Goal: Find specific page/section: Find specific page/section

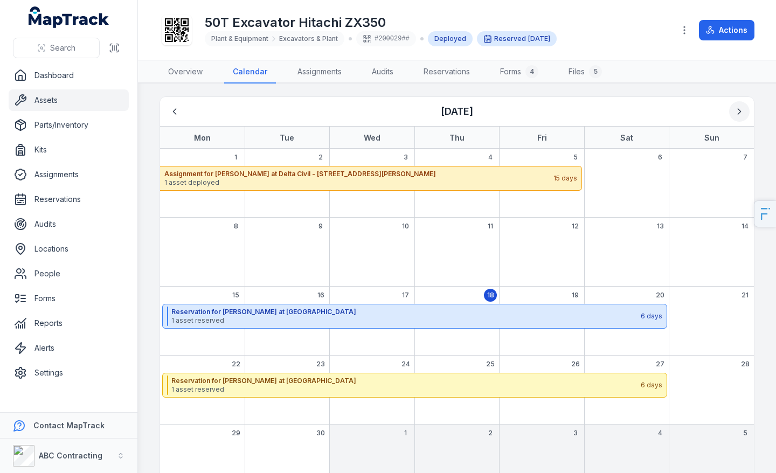
click at [741, 116] on icon "Next" at bounding box center [739, 111] width 11 height 11
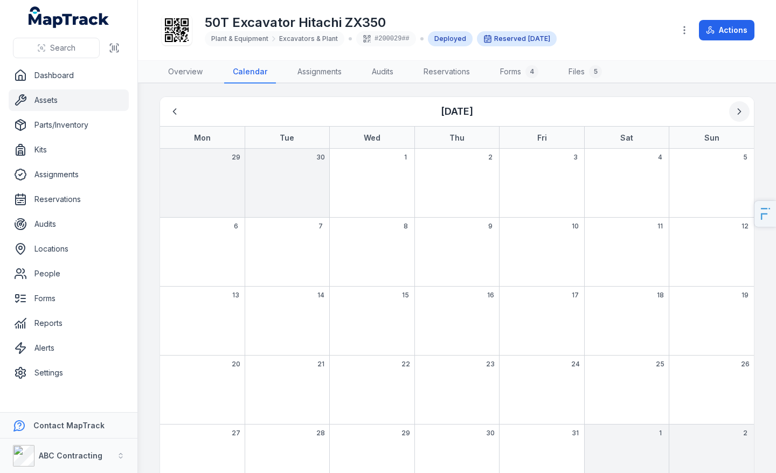
click at [741, 116] on icon "Next" at bounding box center [739, 111] width 11 height 11
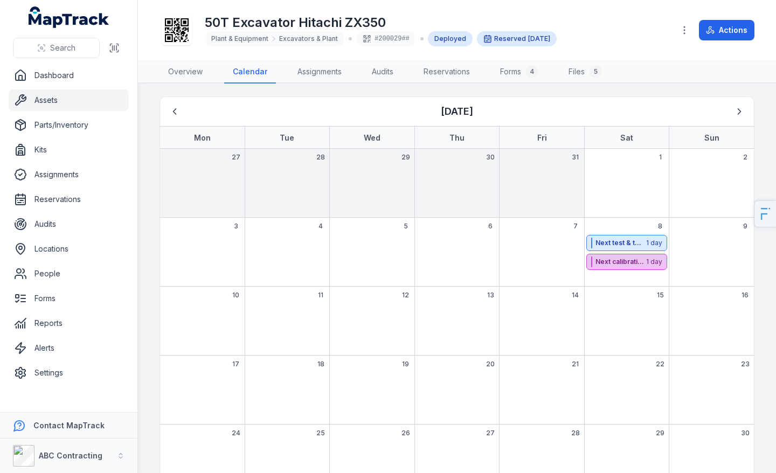
click at [631, 261] on strong "Next calibration date" at bounding box center [619, 262] width 49 height 9
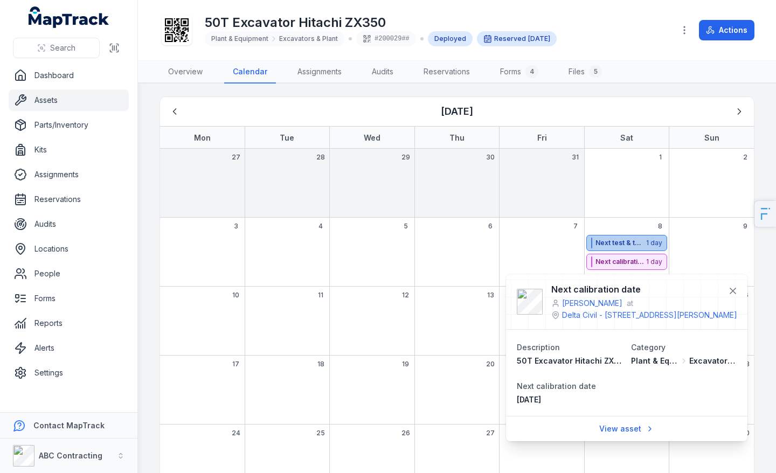
click at [620, 248] on div "Next test & tag due date 1 day" at bounding box center [626, 243] width 80 height 16
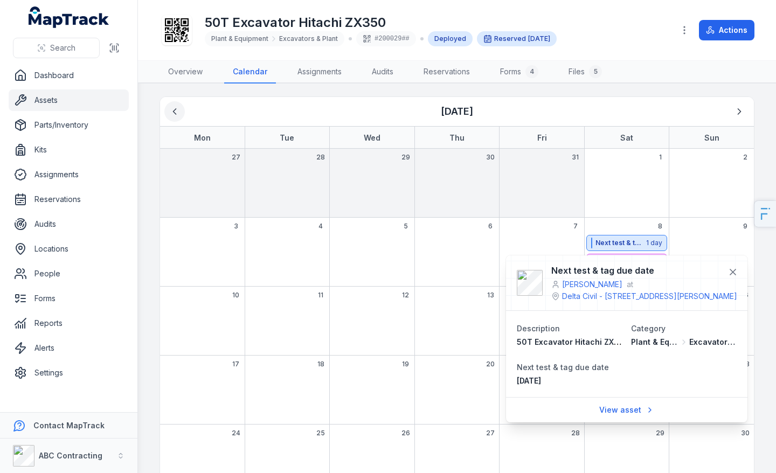
click at [177, 110] on icon "Previous" at bounding box center [174, 111] width 11 height 11
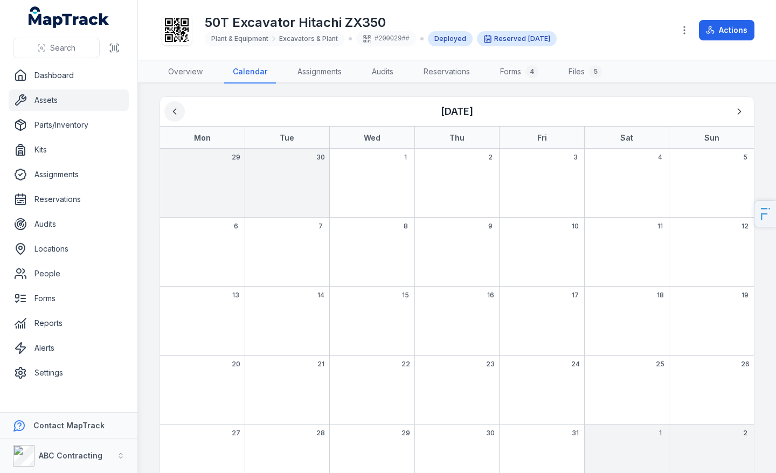
click at [177, 110] on icon "Previous" at bounding box center [174, 111] width 11 height 11
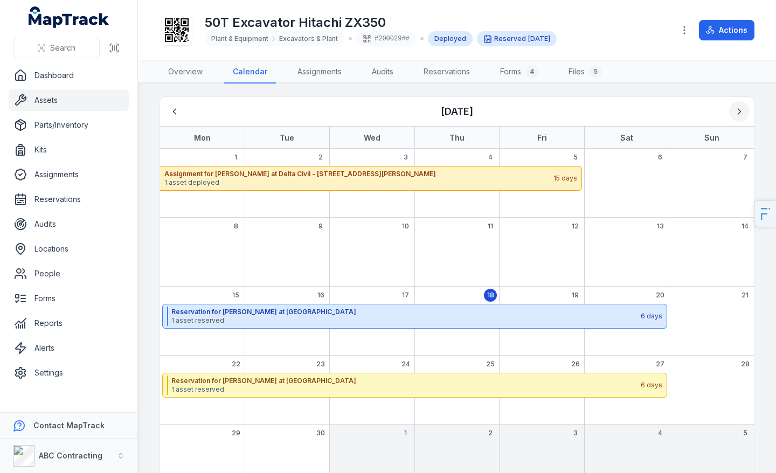
click at [737, 113] on icon "Next" at bounding box center [739, 111] width 11 height 11
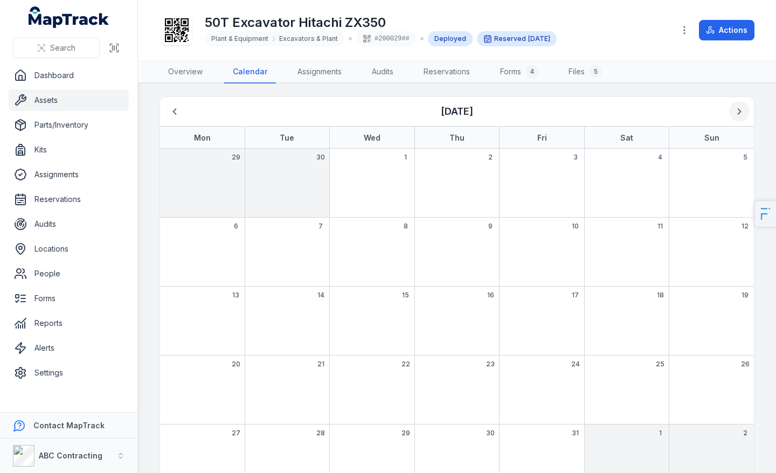
click at [737, 113] on icon "Next" at bounding box center [739, 111] width 11 height 11
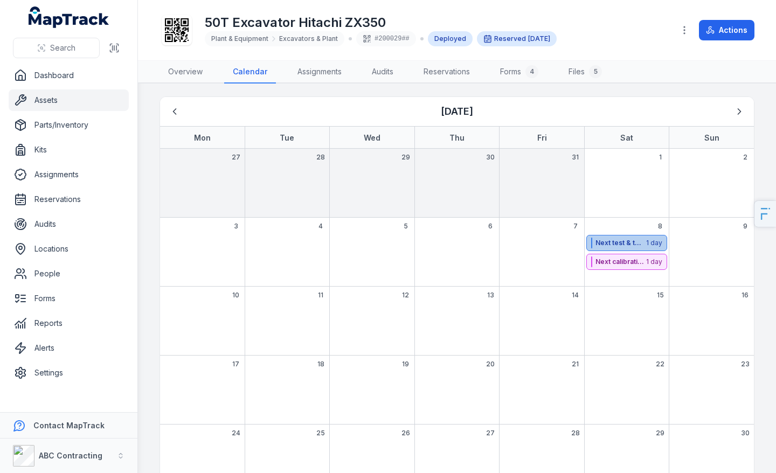
click at [638, 247] on div "Next test & tag due date" at bounding box center [619, 243] width 49 height 11
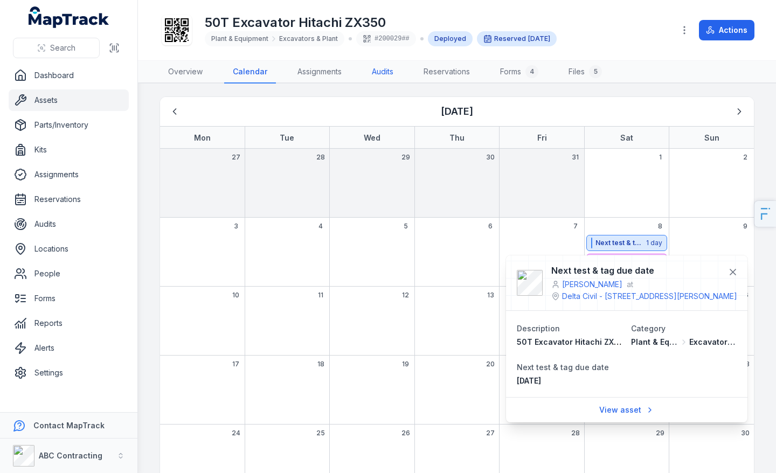
click at [378, 82] on link "Audits" at bounding box center [382, 72] width 39 height 23
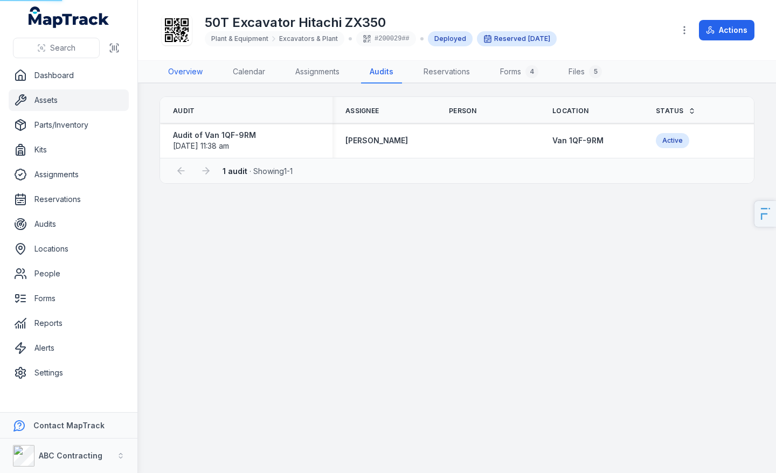
click at [176, 71] on link "Overview" at bounding box center [186, 72] width 52 height 23
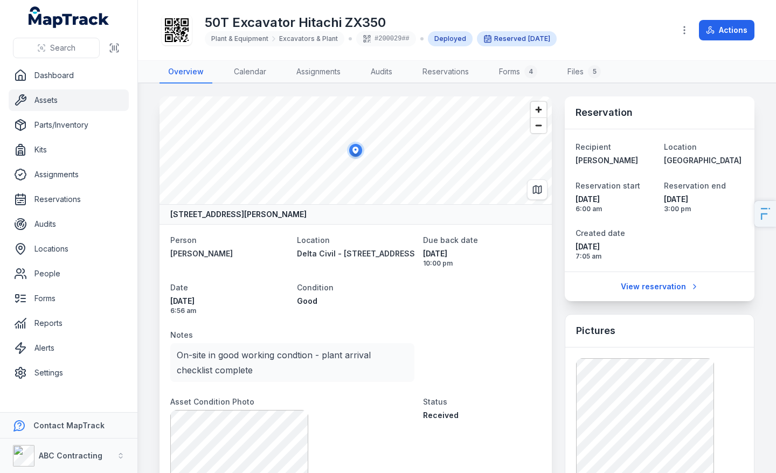
click at [75, 112] on ul "Dashboard Assets Parts/Inventory Kits Assignments Reservations Audits Locations…" at bounding box center [69, 224] width 120 height 319
click at [78, 110] on link "Assets" at bounding box center [69, 100] width 120 height 22
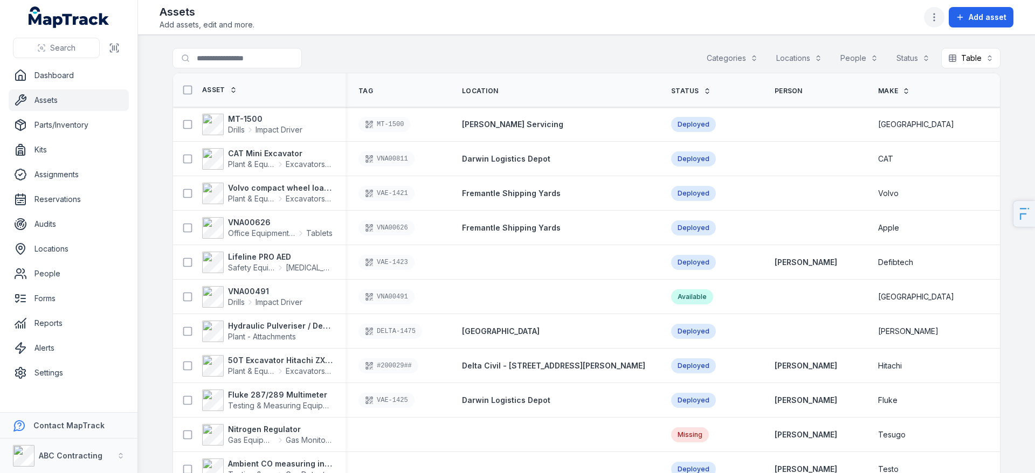
click at [775, 22] on icon "button" at bounding box center [933, 17] width 11 height 11
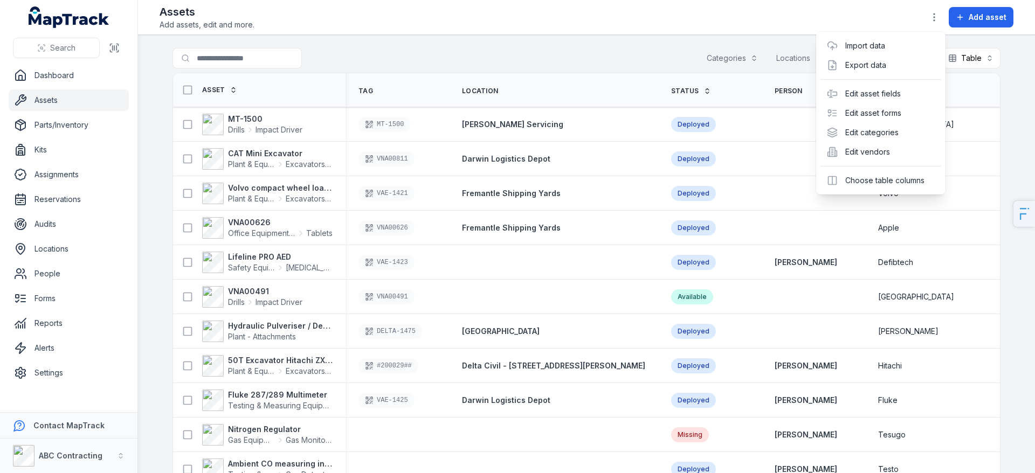
click at [577, 19] on div "Assets Add assets, edit and more. Add asset" at bounding box center [587, 17] width 854 height 26
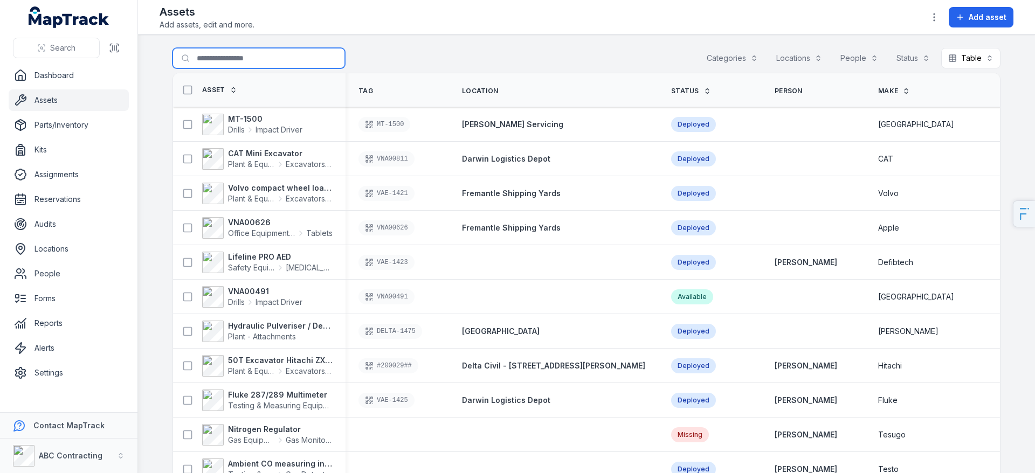
click at [278, 65] on input "Search for assets" at bounding box center [258, 58] width 172 height 20
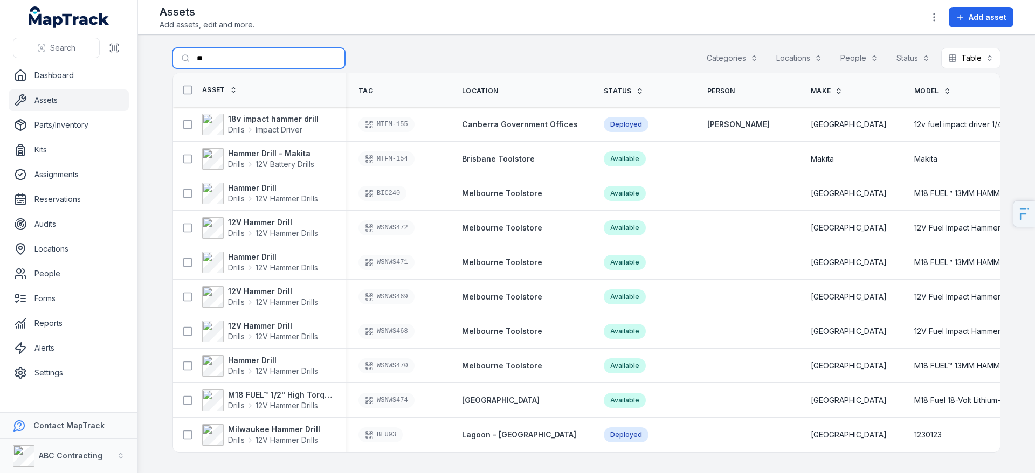
type input "*"
click at [736, 65] on button "Categories" at bounding box center [731, 58] width 65 height 20
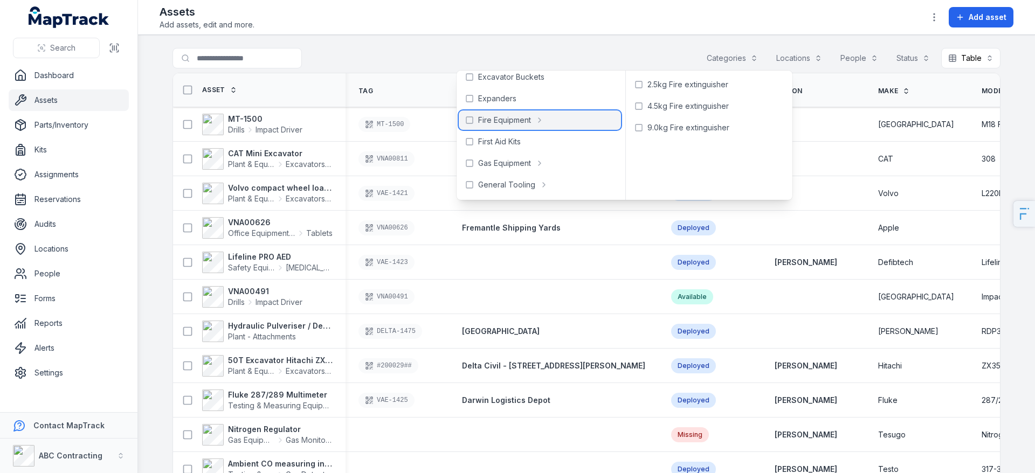
click at [504, 114] on div "Fire Equipment" at bounding box center [540, 119] width 162 height 19
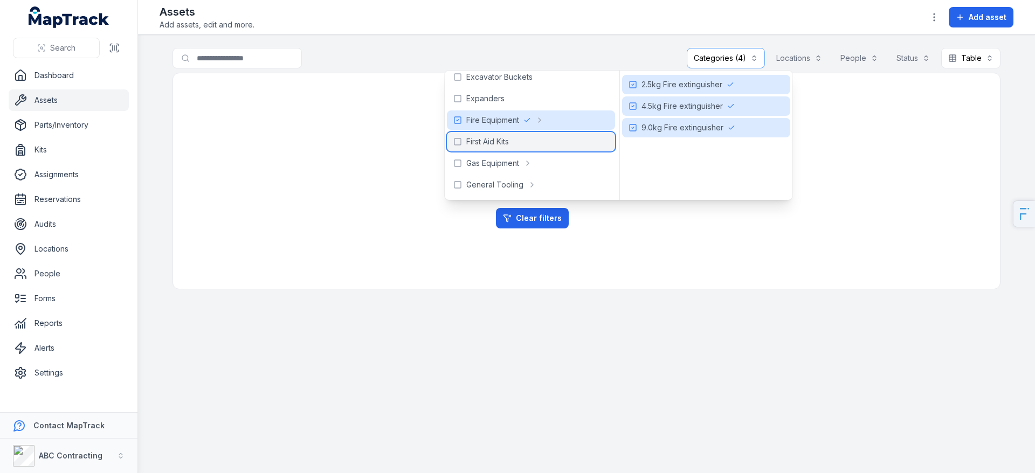
click at [502, 140] on span "First Aid Kits" at bounding box center [487, 141] width 43 height 11
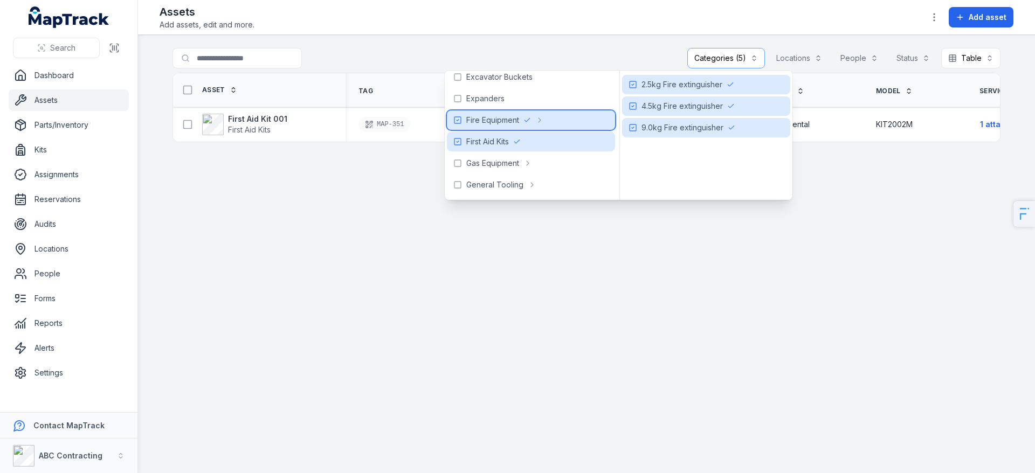
click at [578, 120] on div "Fire Equipment" at bounding box center [531, 119] width 168 height 19
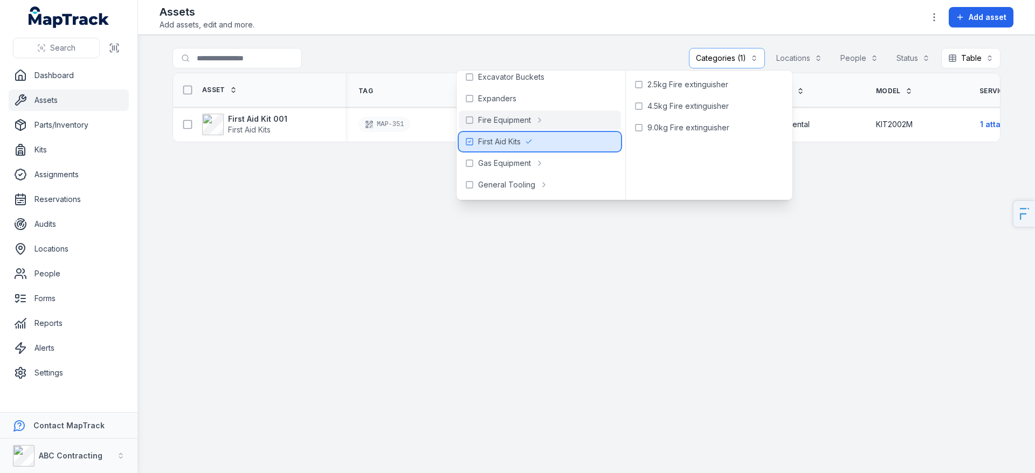
click at [573, 145] on div "First Aid Kits" at bounding box center [540, 141] width 162 height 19
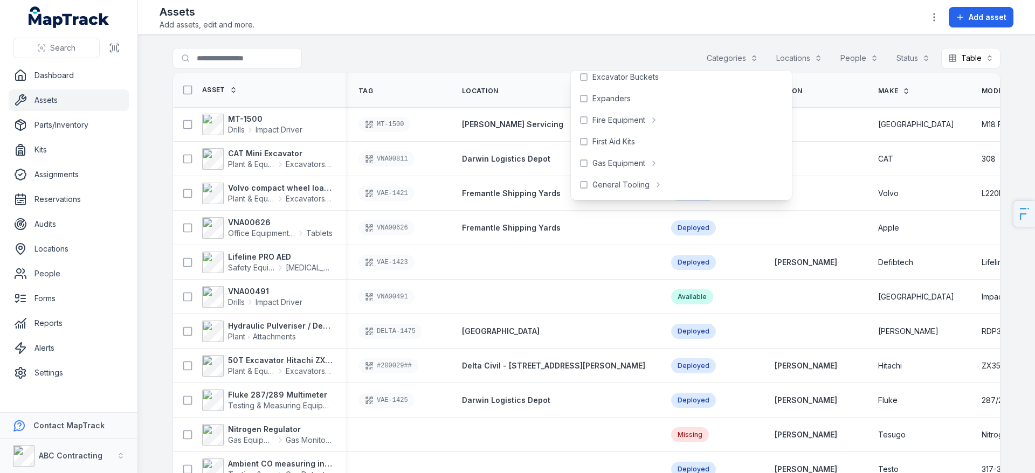
click at [775, 28] on div "Assets Add assets, edit and more. Add asset" at bounding box center [587, 17] width 854 height 26
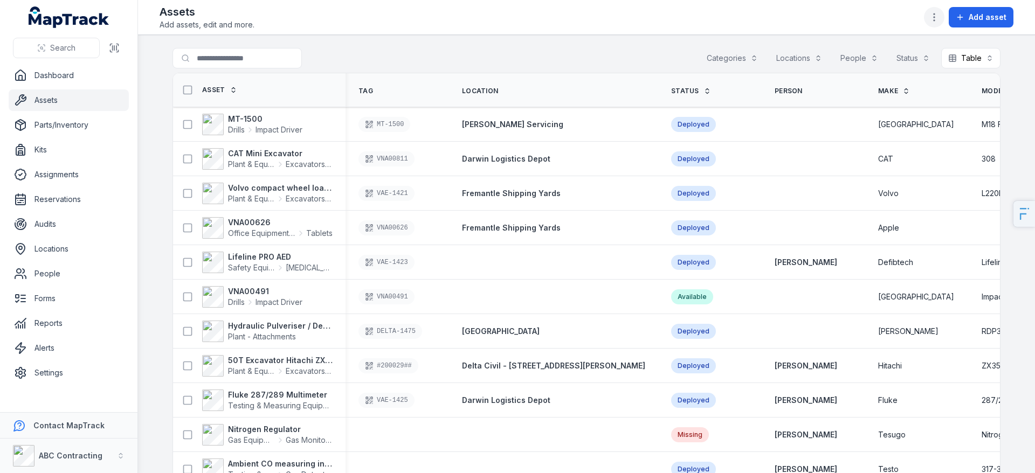
click at [775, 20] on circle "button" at bounding box center [933, 20] width 1 height 1
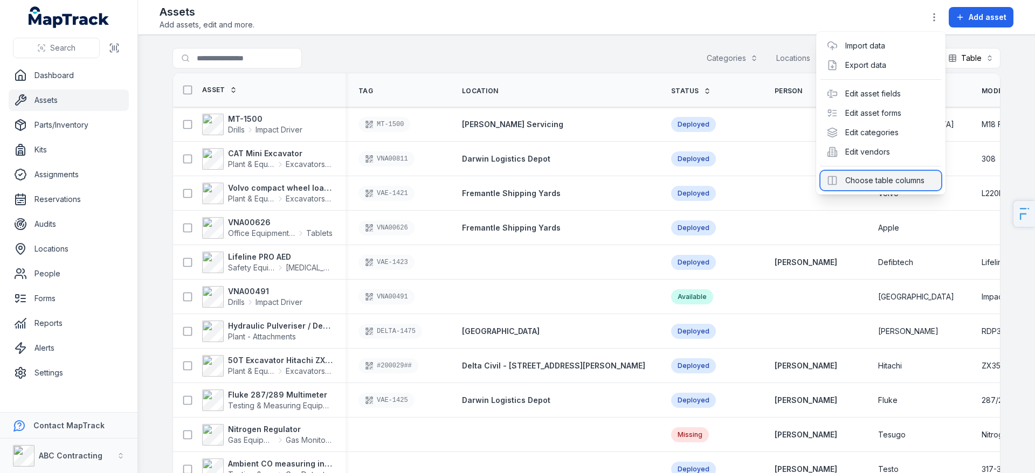
click at [775, 174] on div "Choose table columns" at bounding box center [880, 180] width 121 height 19
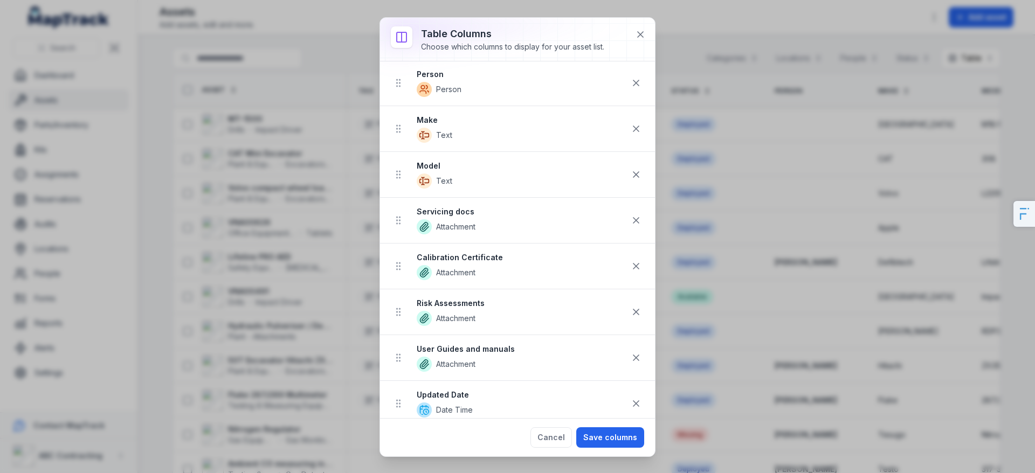
scroll to position [229, 0]
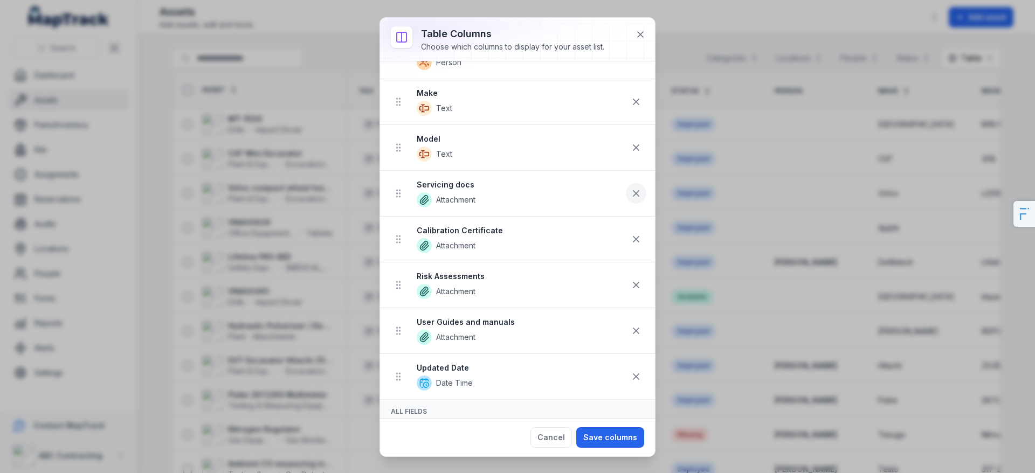
click at [636, 195] on icon at bounding box center [635, 193] width 5 height 5
click at [641, 240] on button at bounding box center [636, 239] width 20 height 20
click at [636, 291] on button at bounding box center [636, 285] width 20 height 20
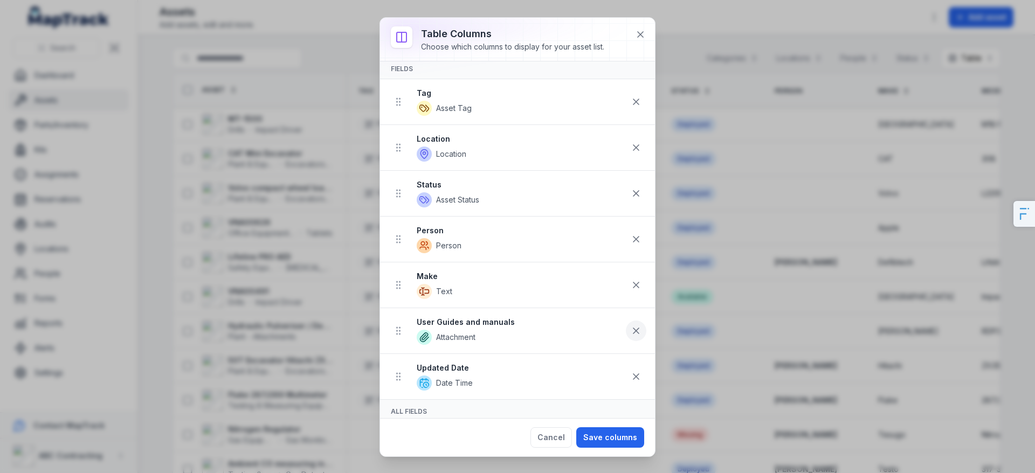
click at [634, 336] on button at bounding box center [636, 331] width 20 height 20
click at [638, 339] on button at bounding box center [636, 331] width 20 height 20
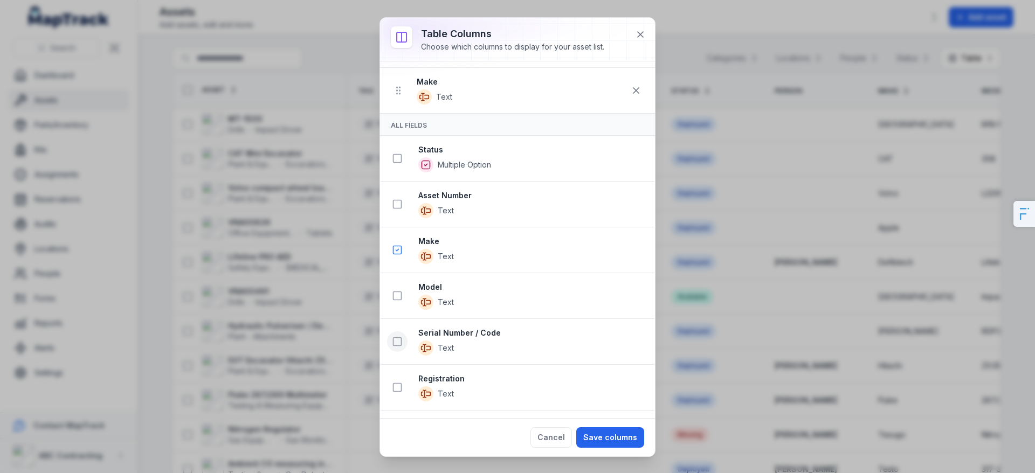
click at [397, 340] on icon at bounding box center [397, 341] width 11 height 11
click at [400, 301] on icon at bounding box center [397, 295] width 11 height 11
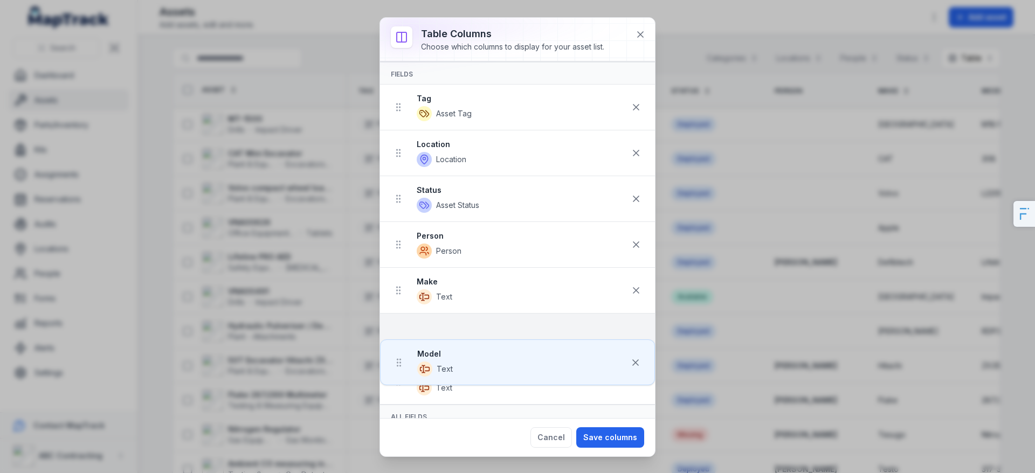
scroll to position [41, 0]
drag, startPoint x: 394, startPoint y: 377, endPoint x: 395, endPoint y: 314, distance: 63.6
click at [395, 314] on ul "Tag Asset Tag Location Location Status Asset Status Person Person Make Text Ser…" at bounding box center [517, 244] width 275 height 320
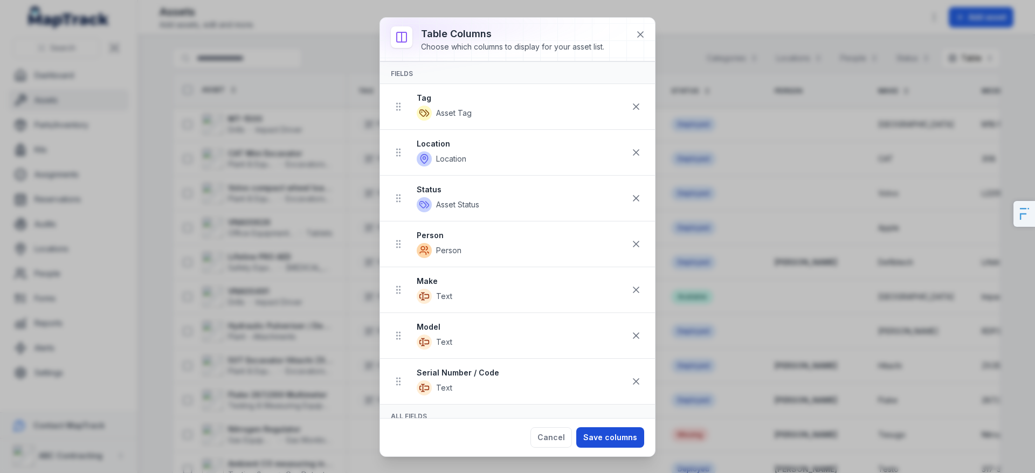
click at [607, 439] on button "Save columns" at bounding box center [610, 437] width 68 height 20
